Goal: Find contact information: Find contact information

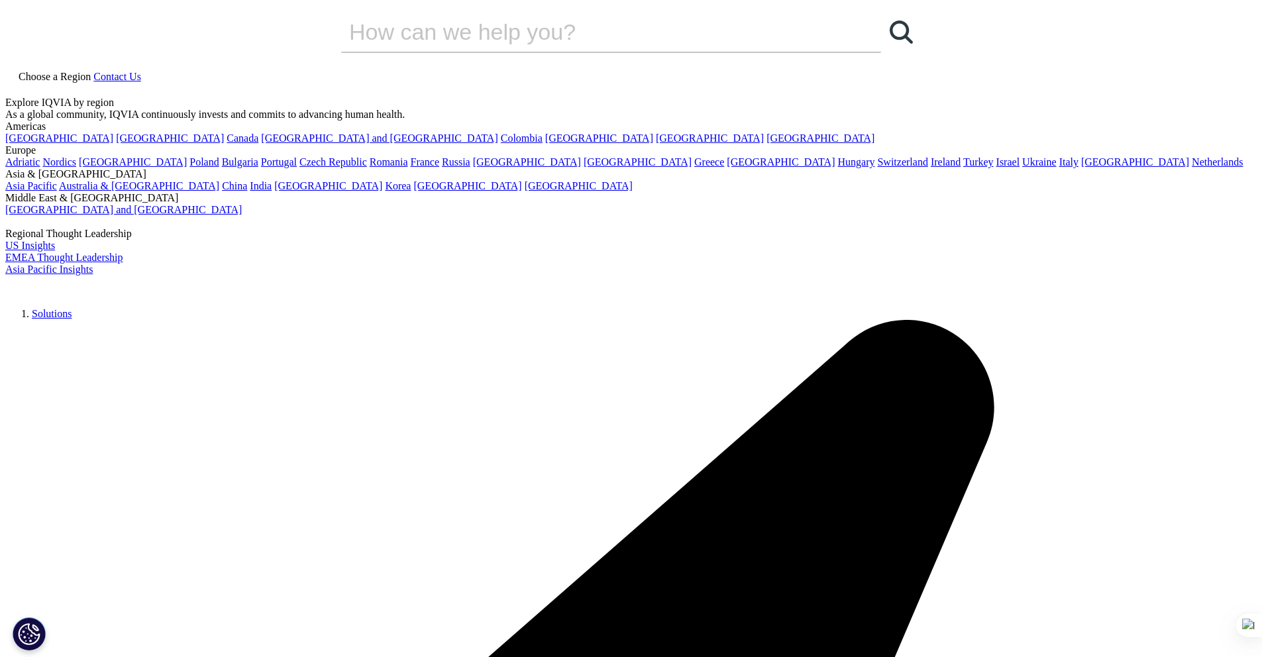
drag, startPoint x: 924, startPoint y: 272, endPoint x: 1092, endPoint y: 270, distance: 168.3
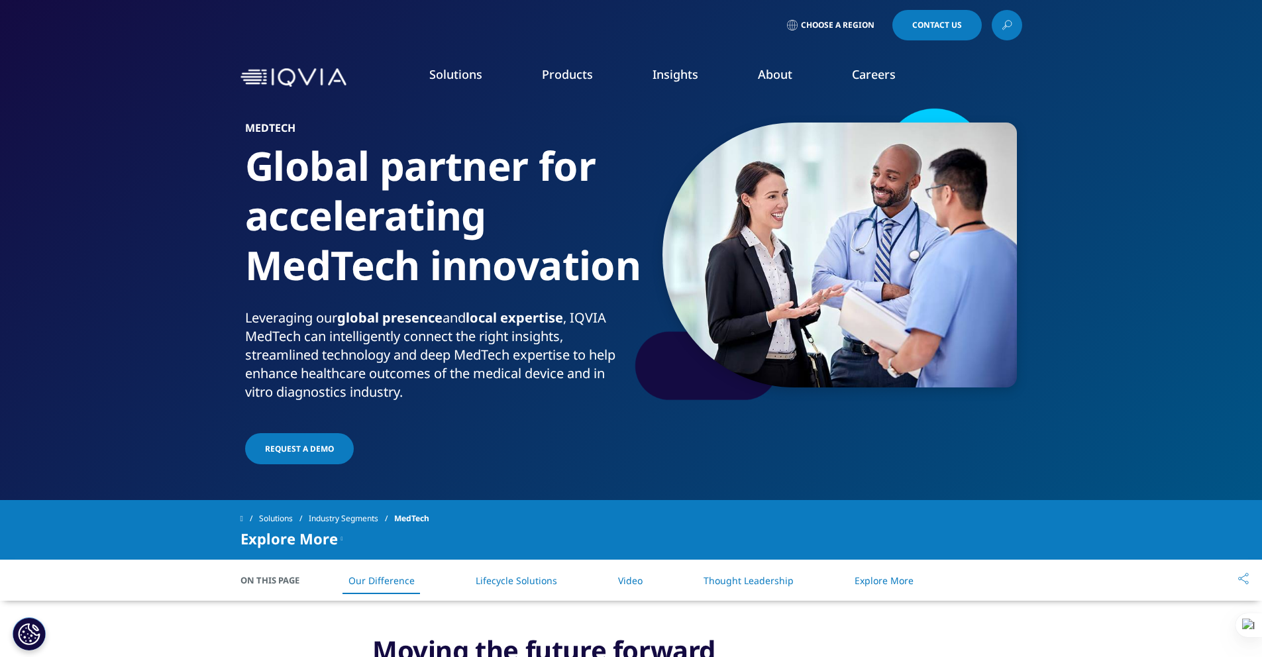
click at [822, 23] on span "Choose a Region" at bounding box center [838, 25] width 74 height 11
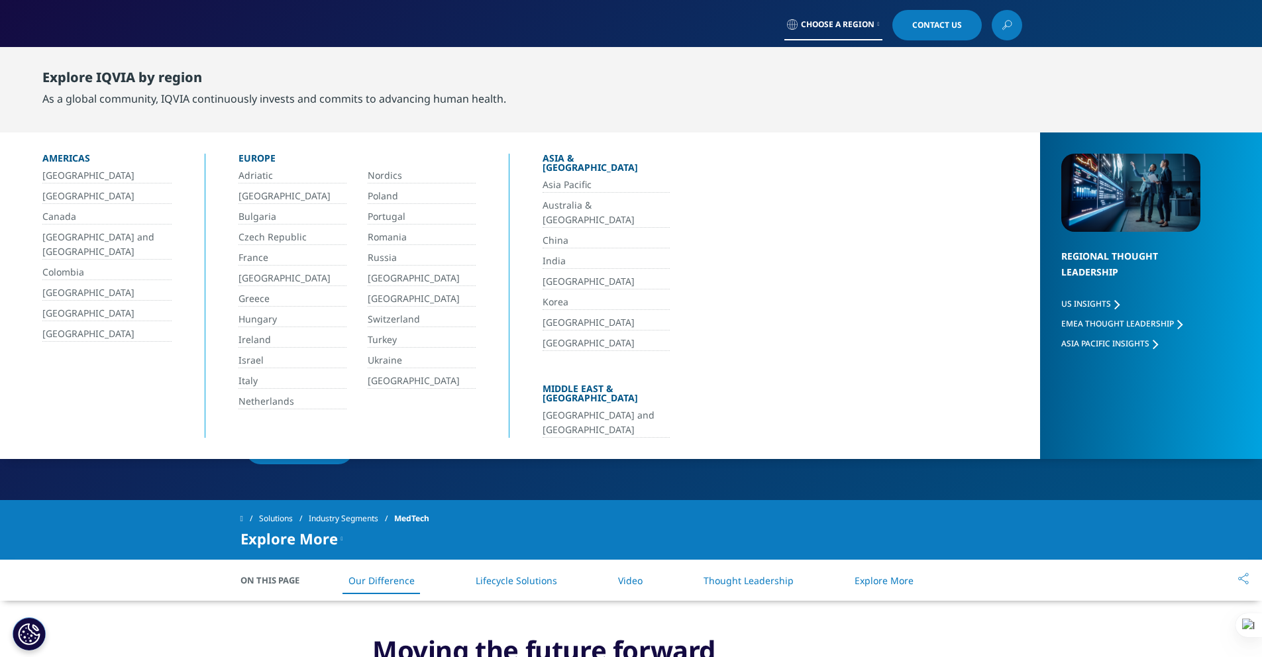
click at [550, 254] on link "India" at bounding box center [606, 261] width 127 height 15
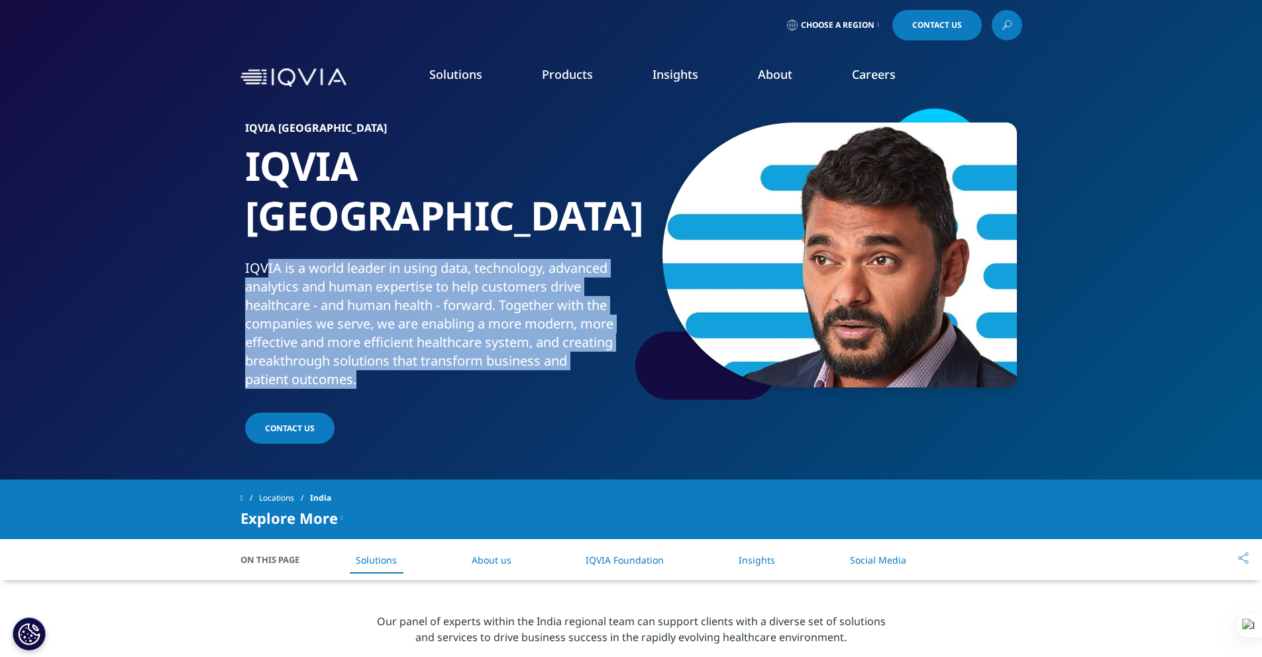
drag, startPoint x: 268, startPoint y: 216, endPoint x: 525, endPoint y: 340, distance: 285.4
click at [525, 340] on div "IQVIA [GEOGRAPHIC_DATA] IQVIA [GEOGRAPHIC_DATA] IQVIA is a world leader in usin…" at bounding box center [439, 285] width 388 height 324
click at [547, 268] on div "IQVIA is a world leader in using data, technology, advanced analytics and human…" at bounding box center [435, 324] width 381 height 130
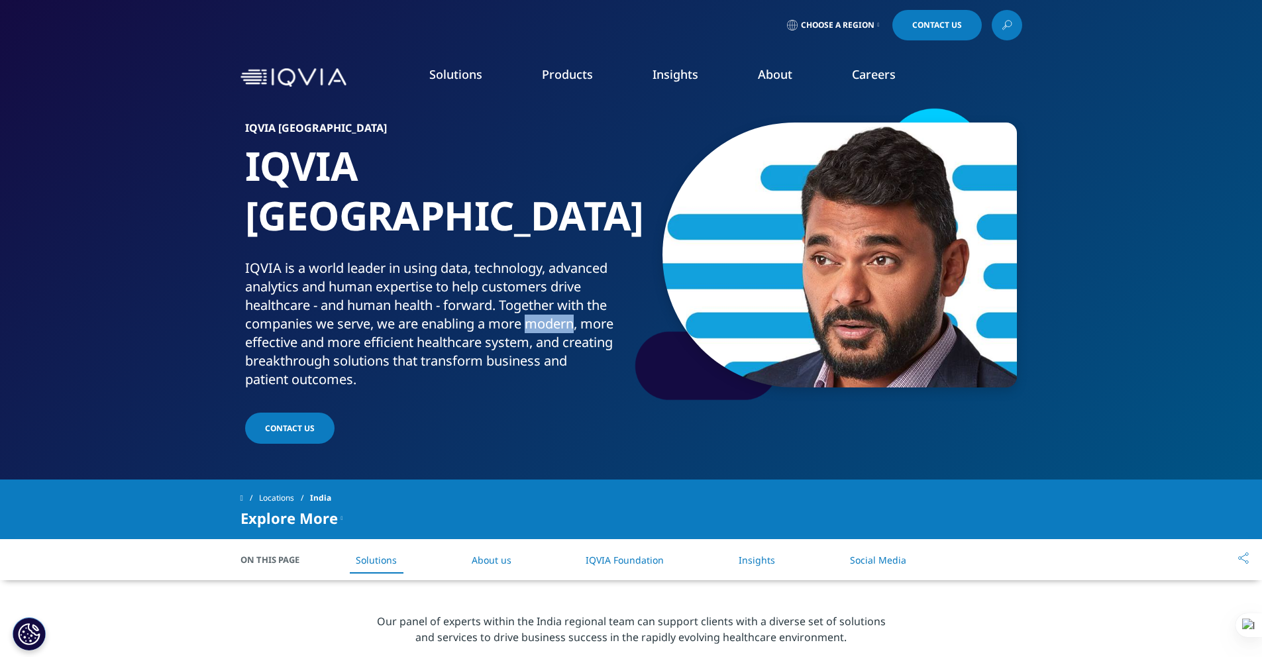
click at [547, 268] on div "IQVIA is a world leader in using data, technology, advanced analytics and human…" at bounding box center [435, 324] width 381 height 130
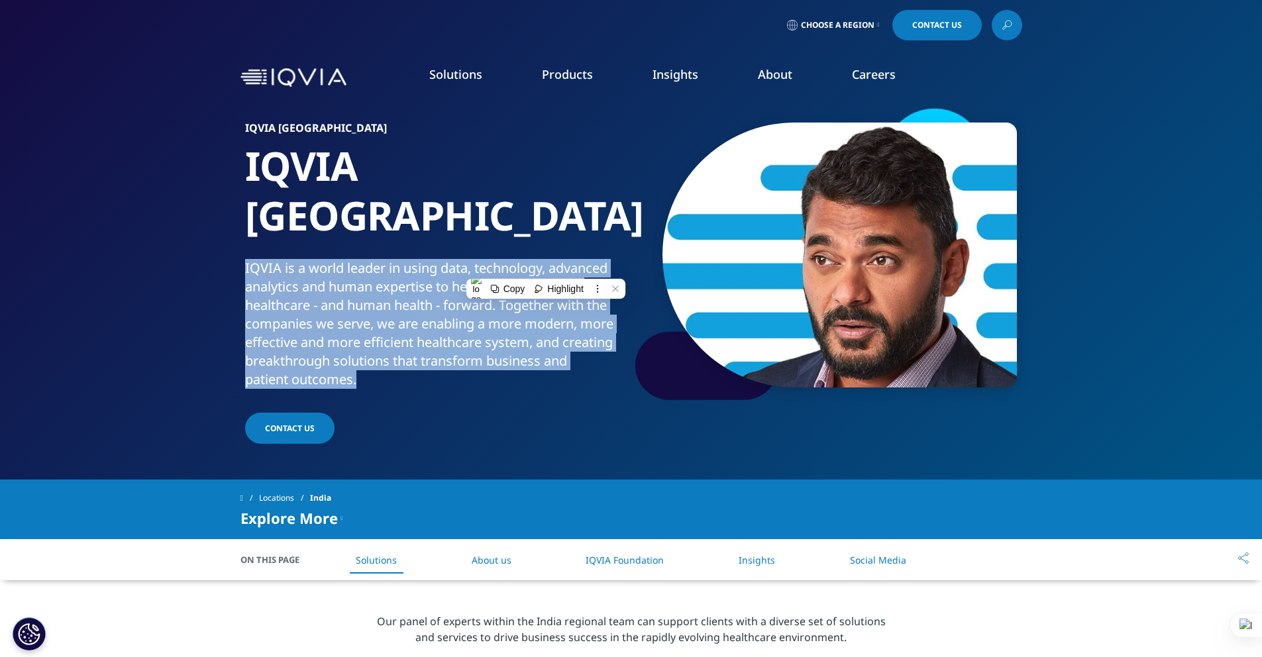
click at [547, 268] on div "IQVIA is a world leader in using data, technology, advanced analytics and human…" at bounding box center [435, 324] width 381 height 130
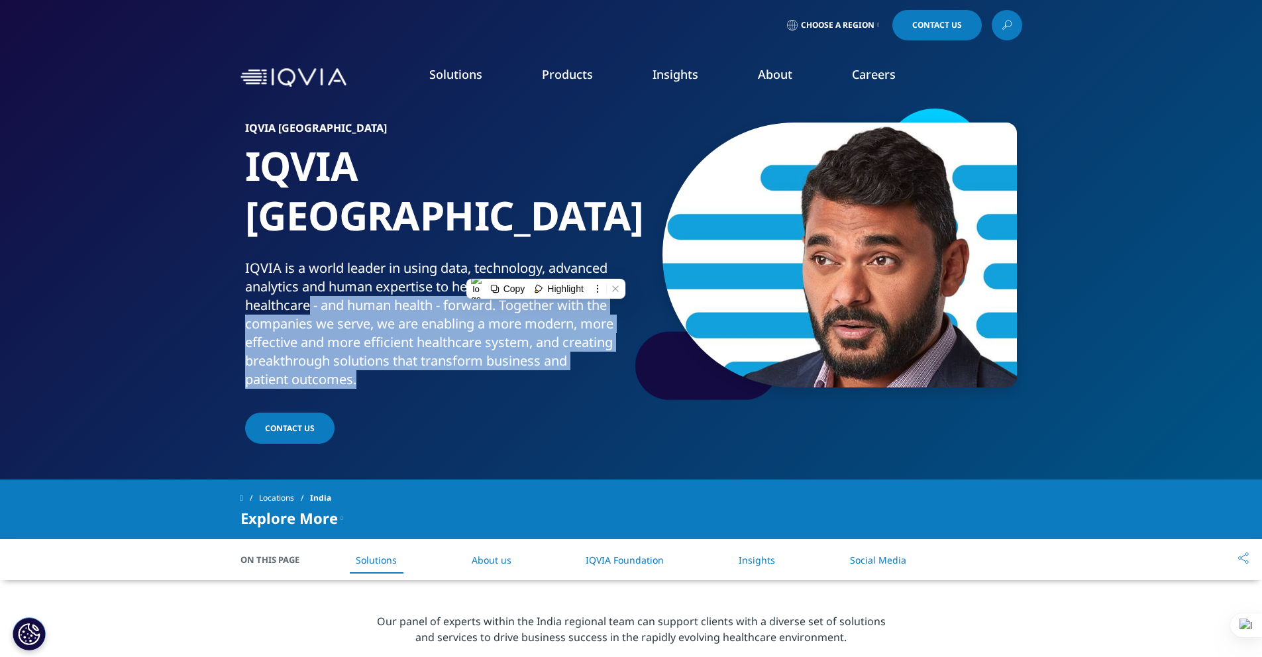
click at [313, 259] on div "IQVIA is a world leader in using data, technology, advanced analytics and human…" at bounding box center [435, 324] width 381 height 130
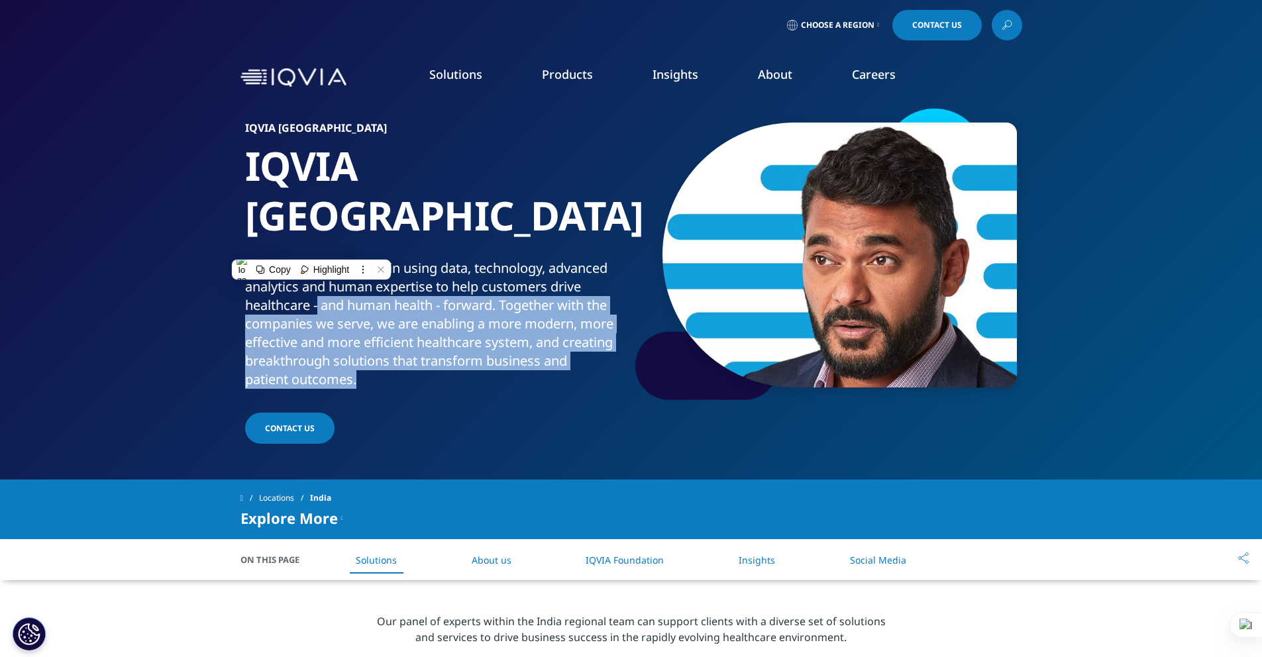
click at [318, 259] on div "IQVIA is a world leader in using data, technology, advanced analytics and human…" at bounding box center [435, 324] width 381 height 130
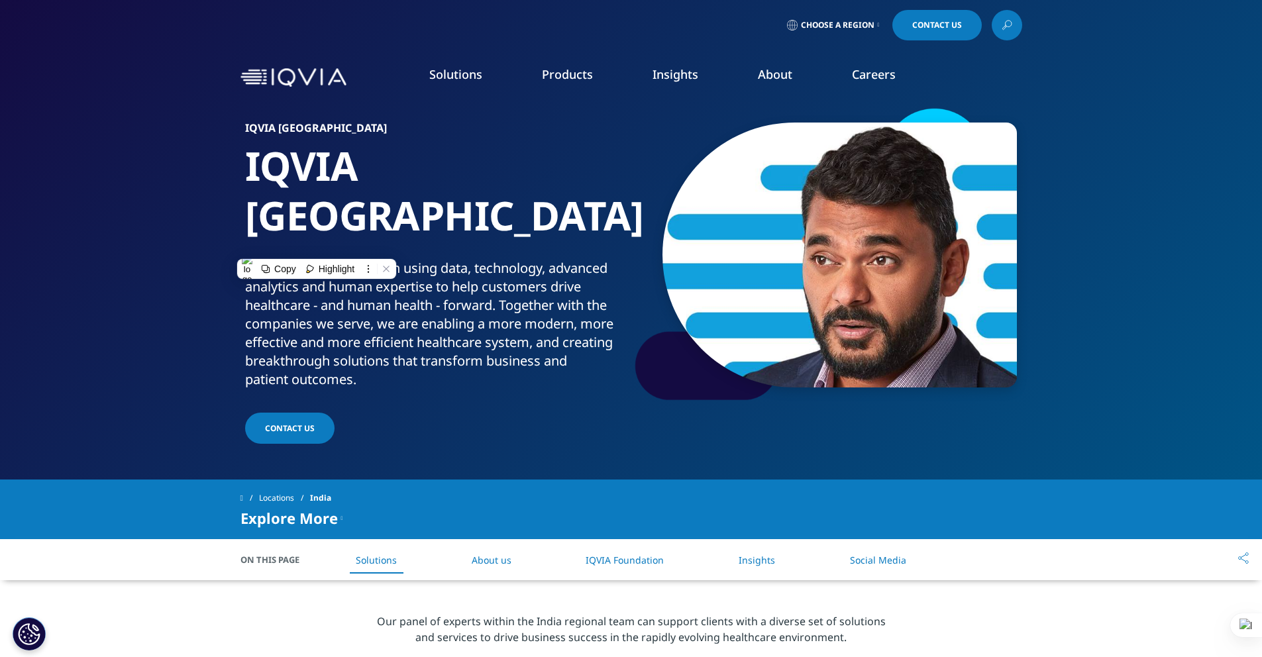
click at [433, 259] on div "IQVIA is a world leader in using data, technology, advanced analytics and human…" at bounding box center [435, 324] width 381 height 130
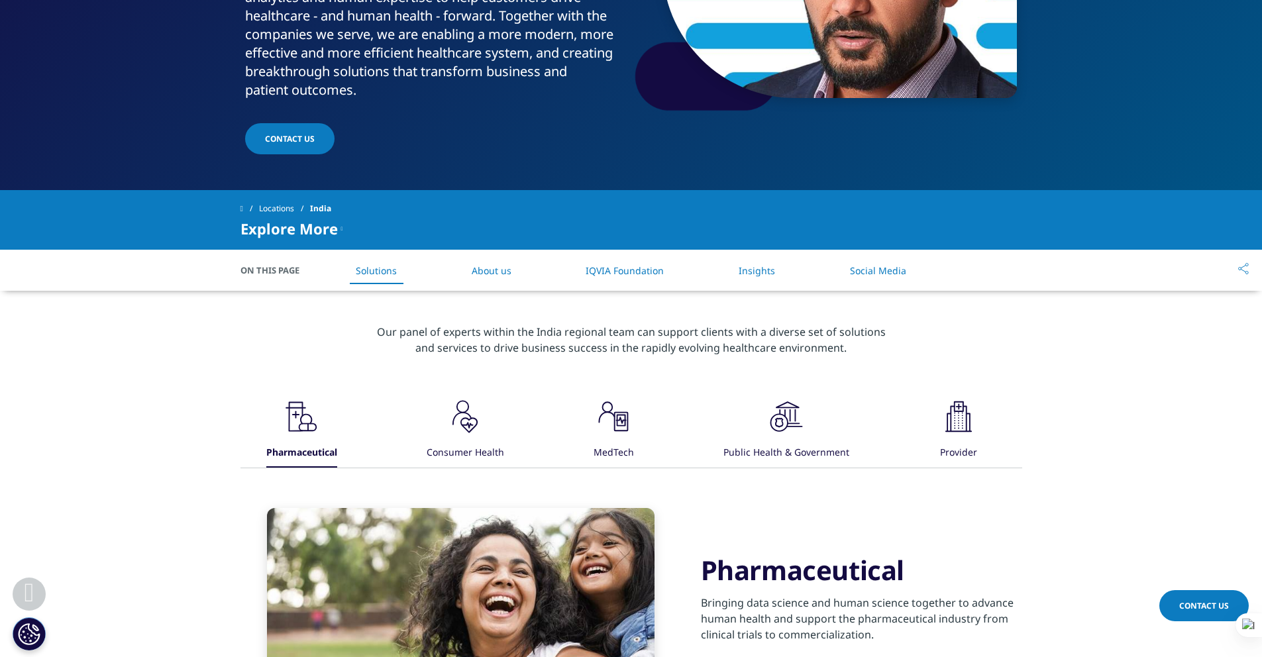
scroll to position [461, 0]
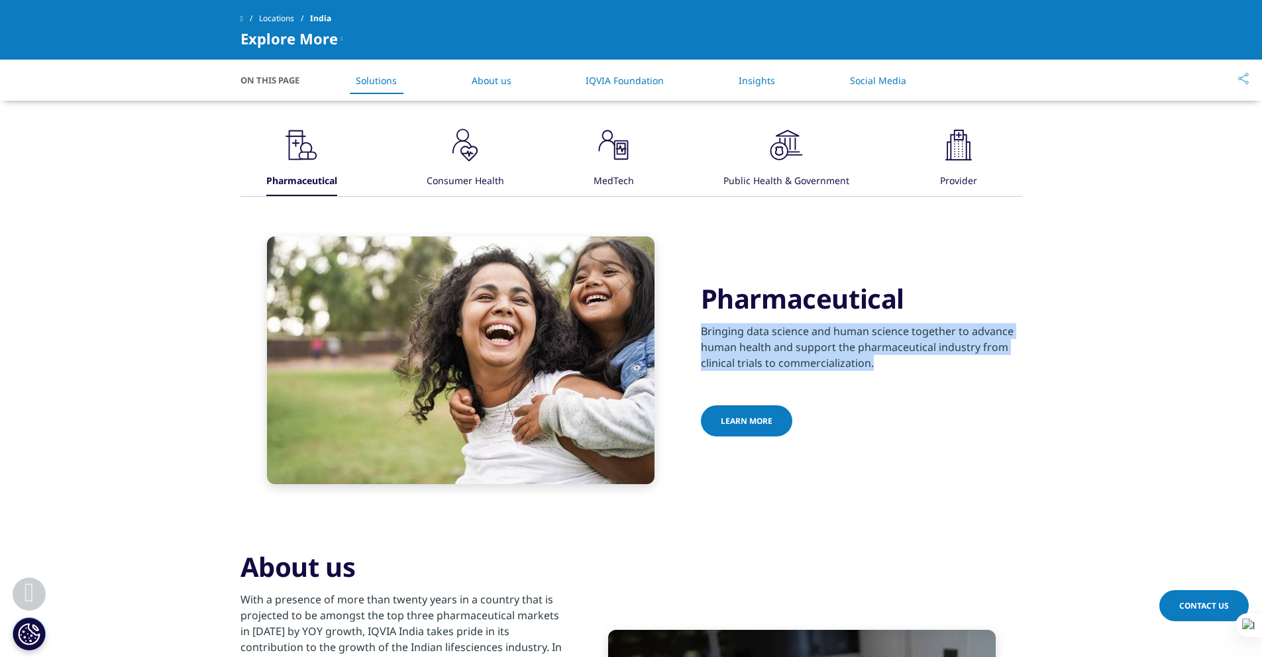
drag, startPoint x: 696, startPoint y: 288, endPoint x: 894, endPoint y: 323, distance: 200.6
click at [892, 323] on div "Pharmaceutical Bringing data science and human science together to advance huma…" at bounding box center [632, 361] width 782 height 248
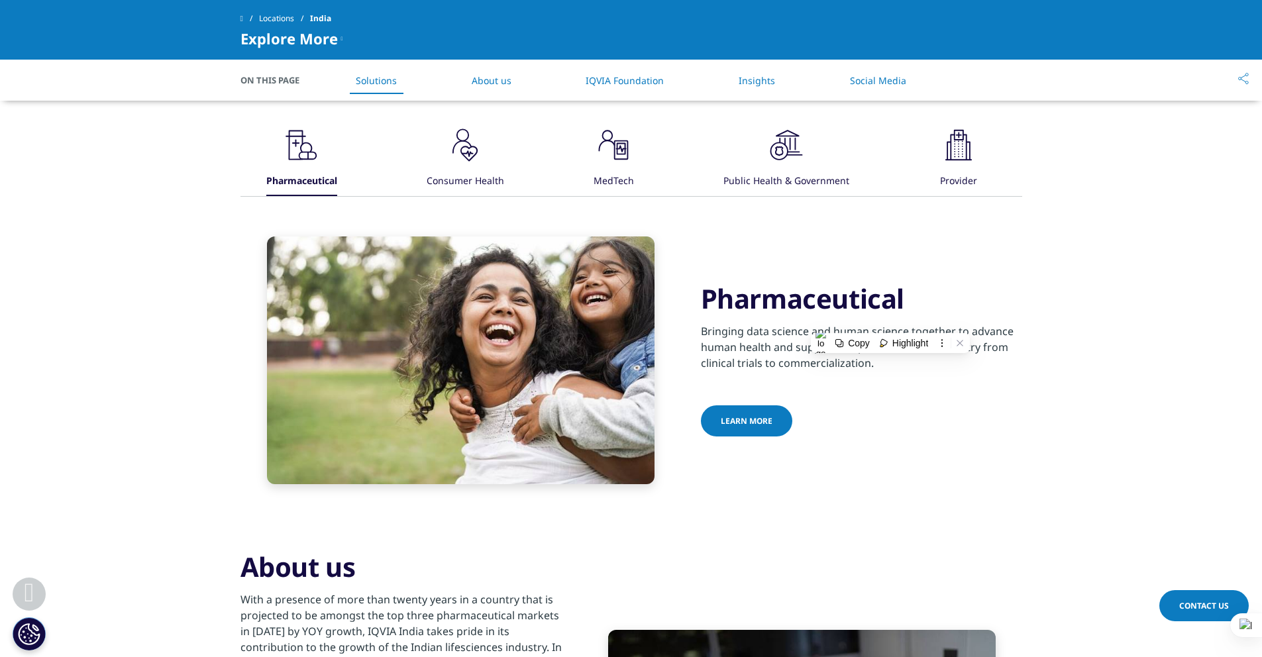
click at [933, 406] on div "Learn more" at bounding box center [861, 423] width 321 height 34
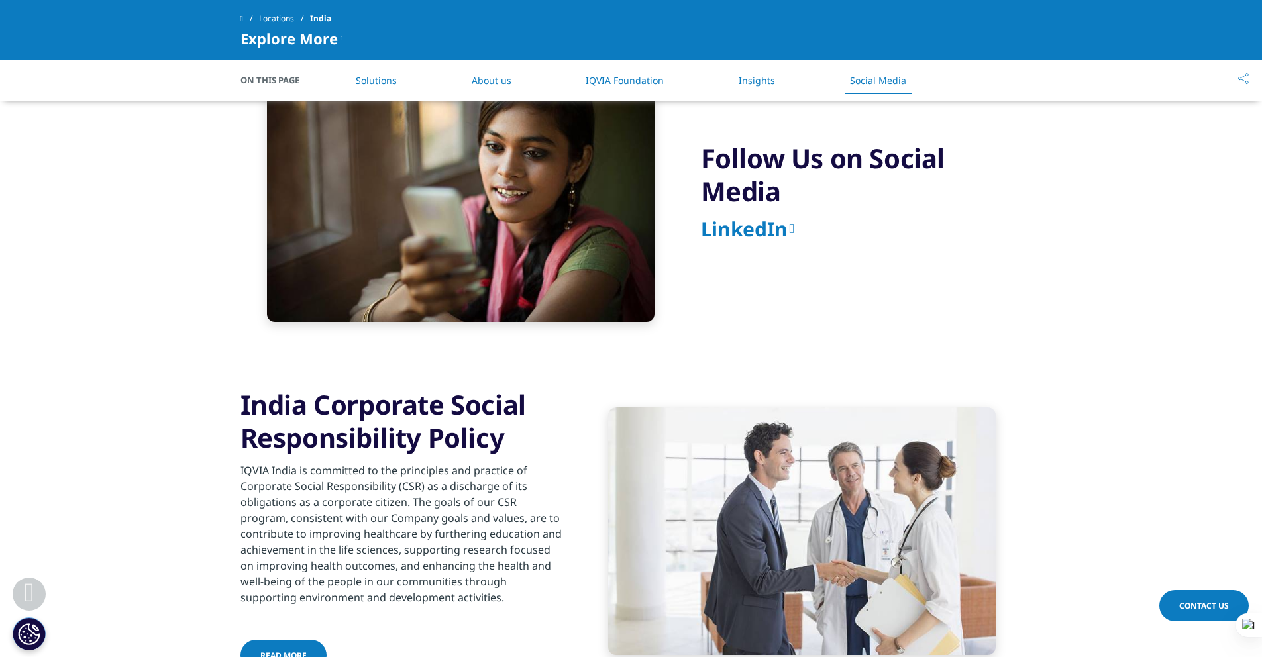
scroll to position [2261, 0]
